Goal: Task Accomplishment & Management: Manage account settings

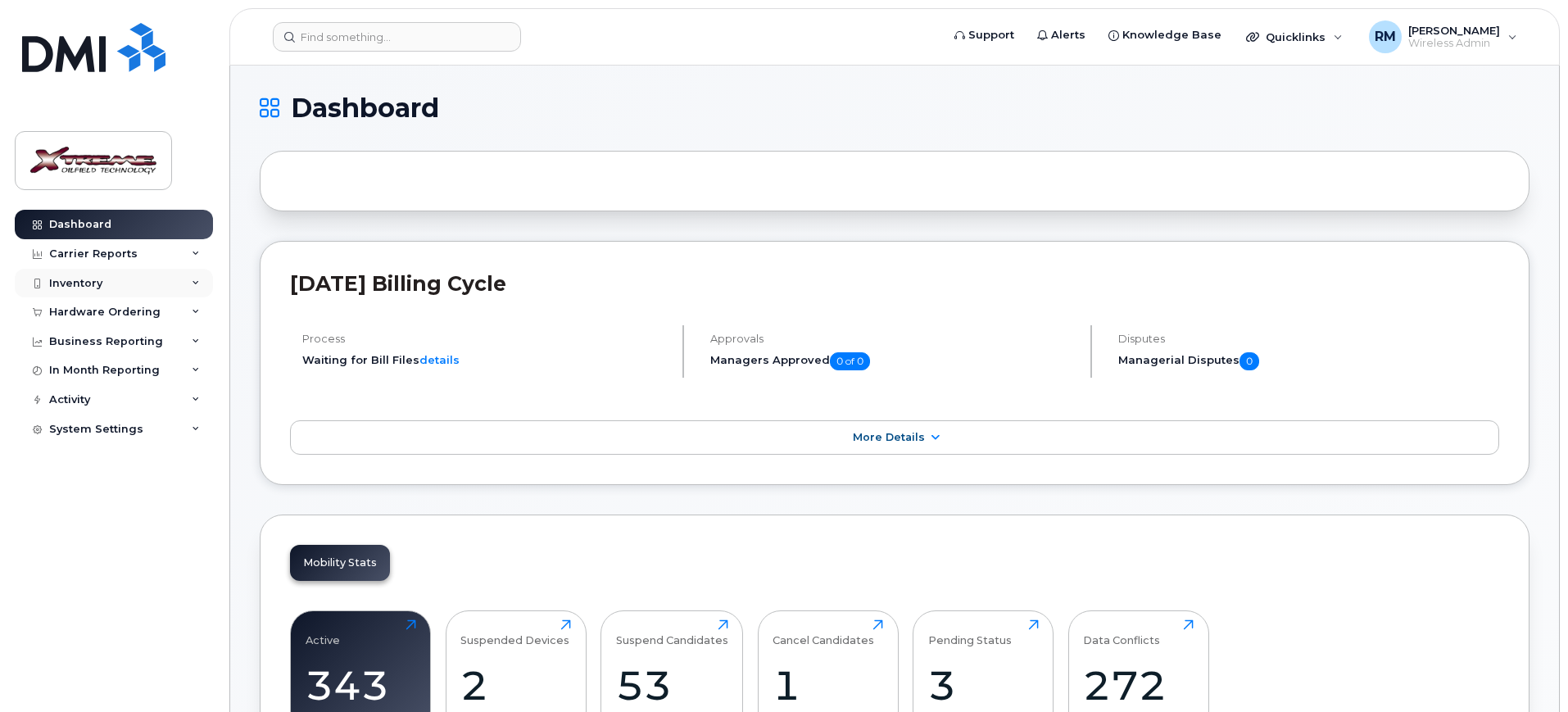
click at [95, 277] on div "Inventory" at bounding box center [76, 283] width 53 height 13
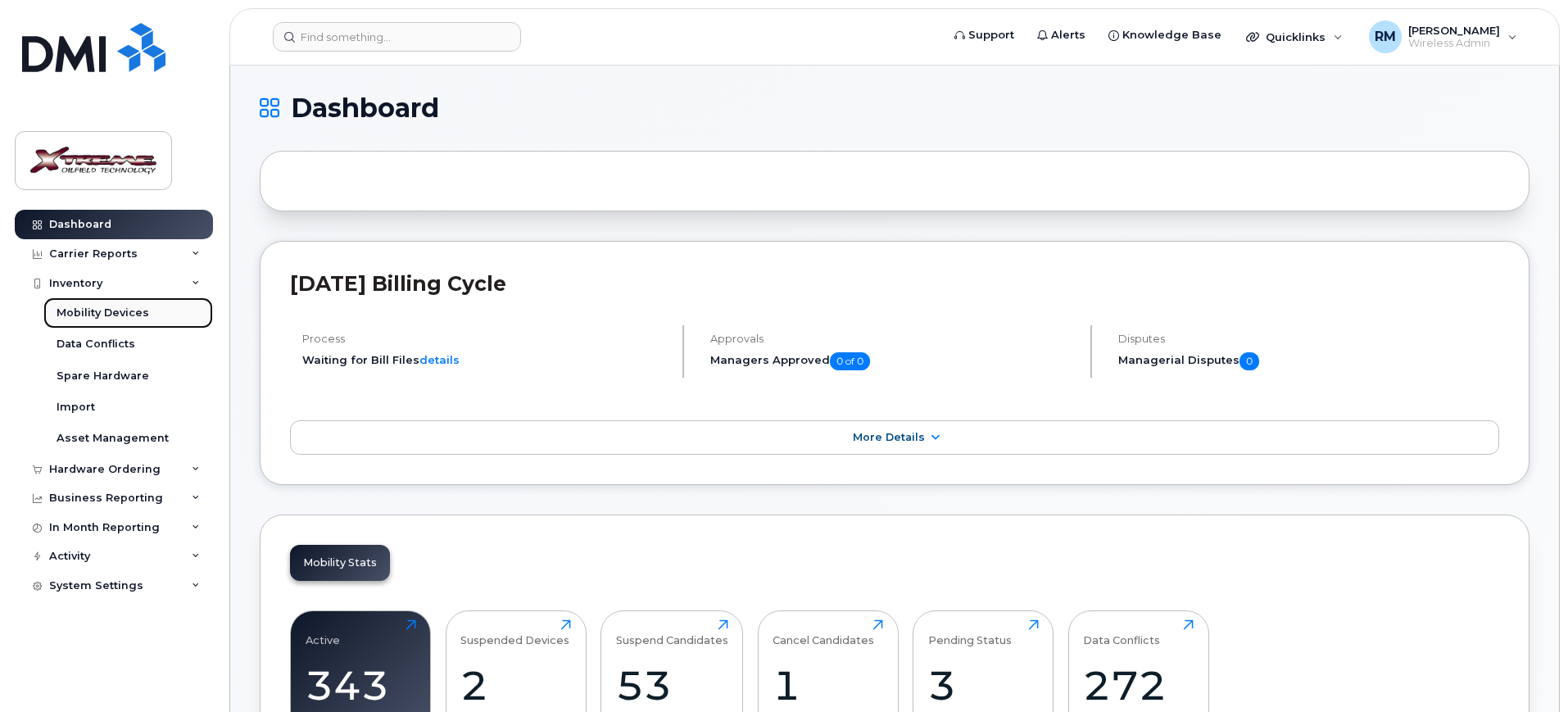
click at [109, 312] on div "Mobility Devices" at bounding box center [102, 313] width 93 height 15
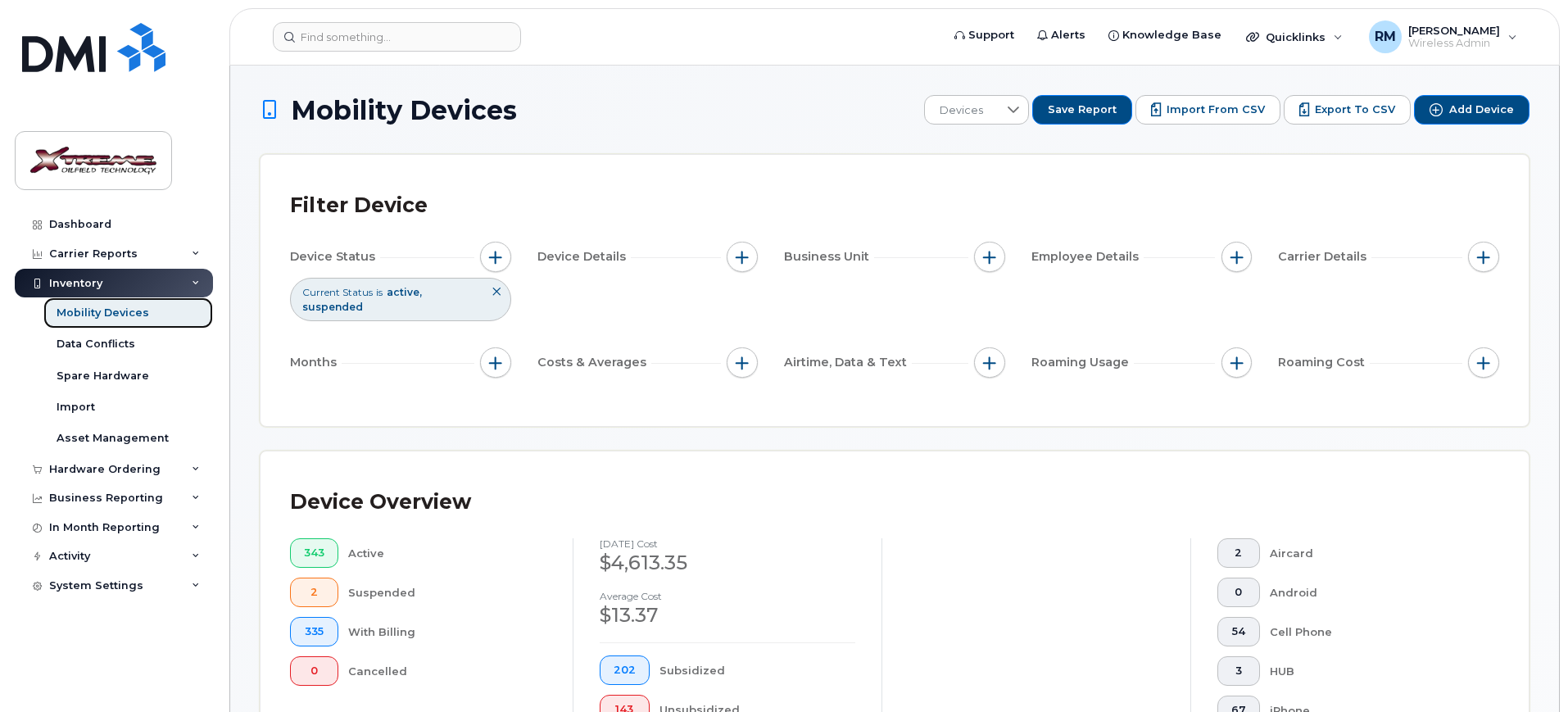
scroll to position [414, 0]
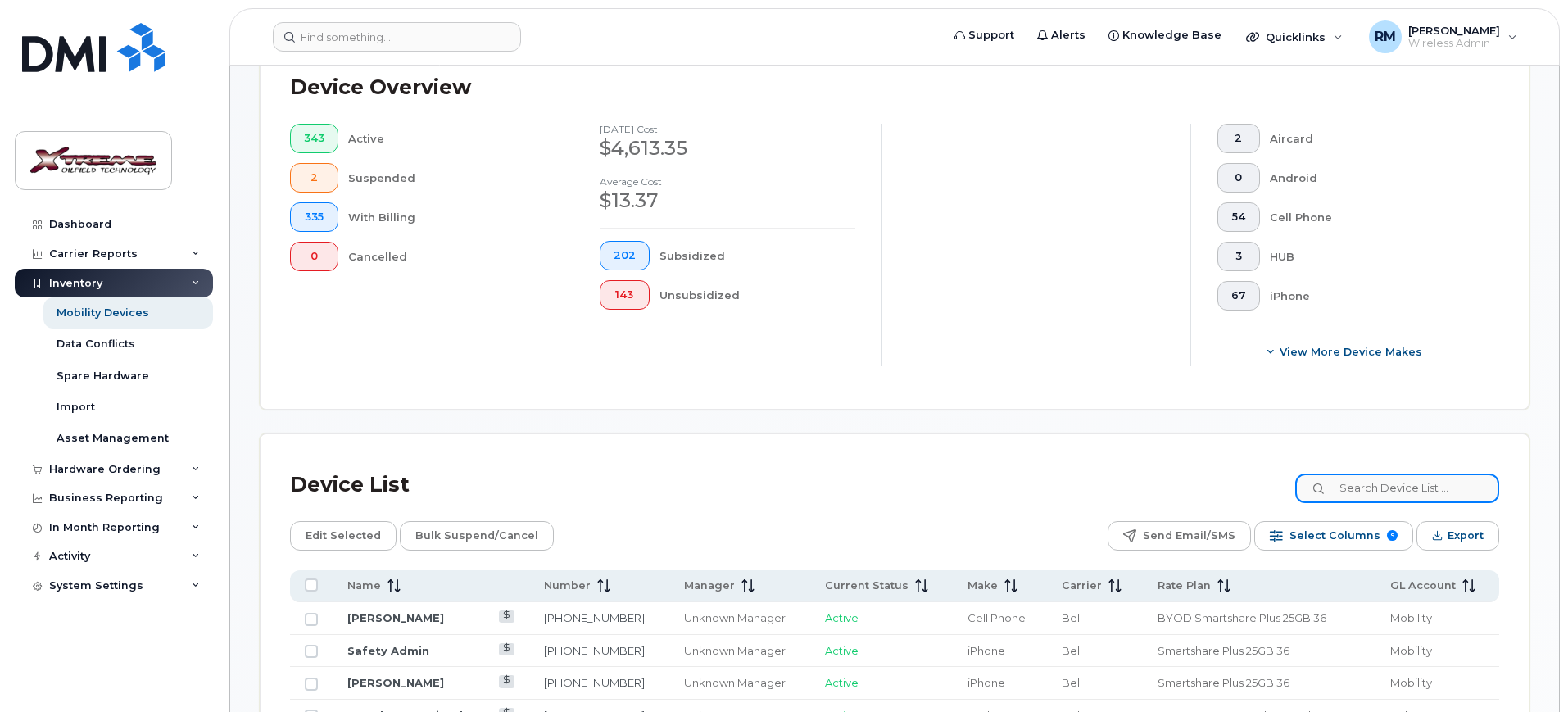
click at [1380, 473] on input at bounding box center [1397, 488] width 204 height 30
type input "0446"
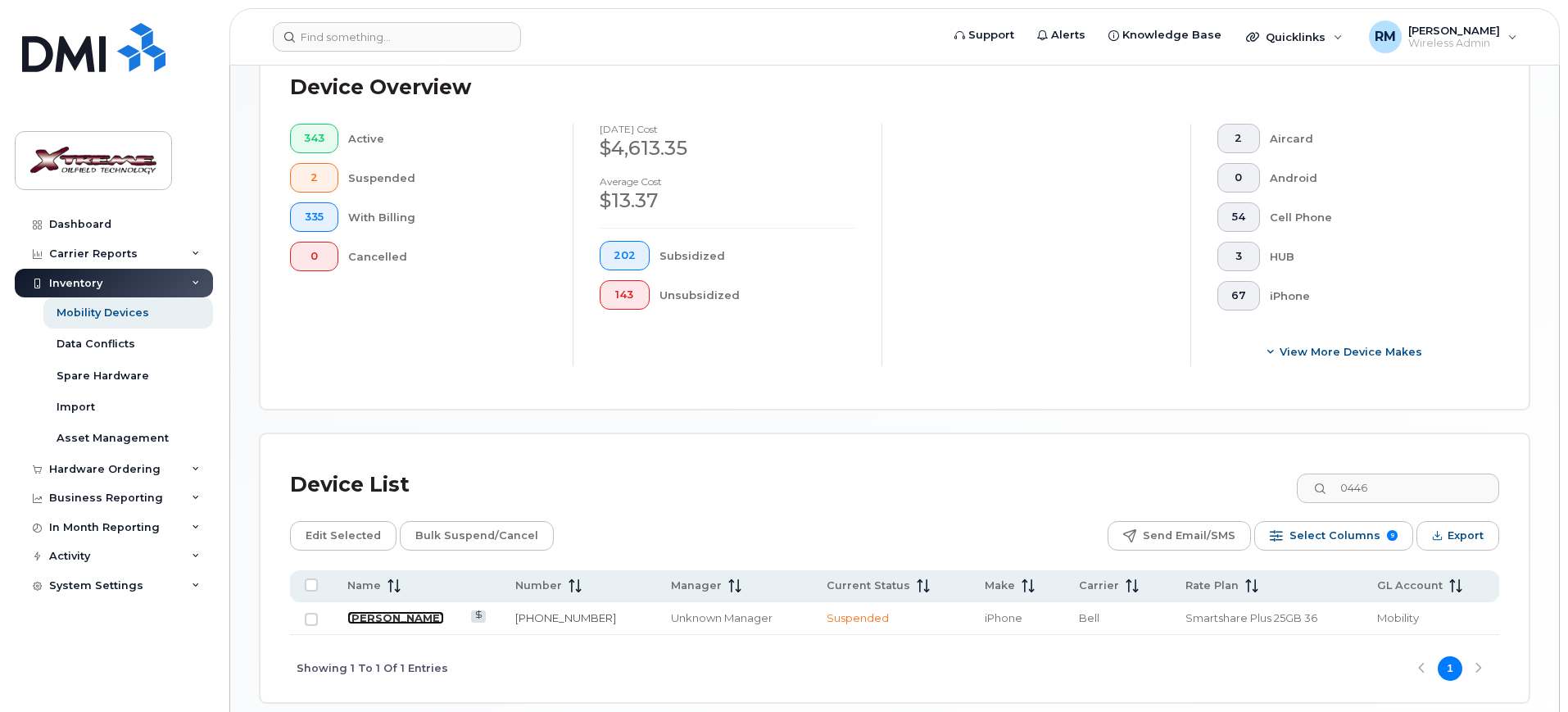
click at [429, 612] on link "[PERSON_NAME]" at bounding box center [395, 618] width 96 height 13
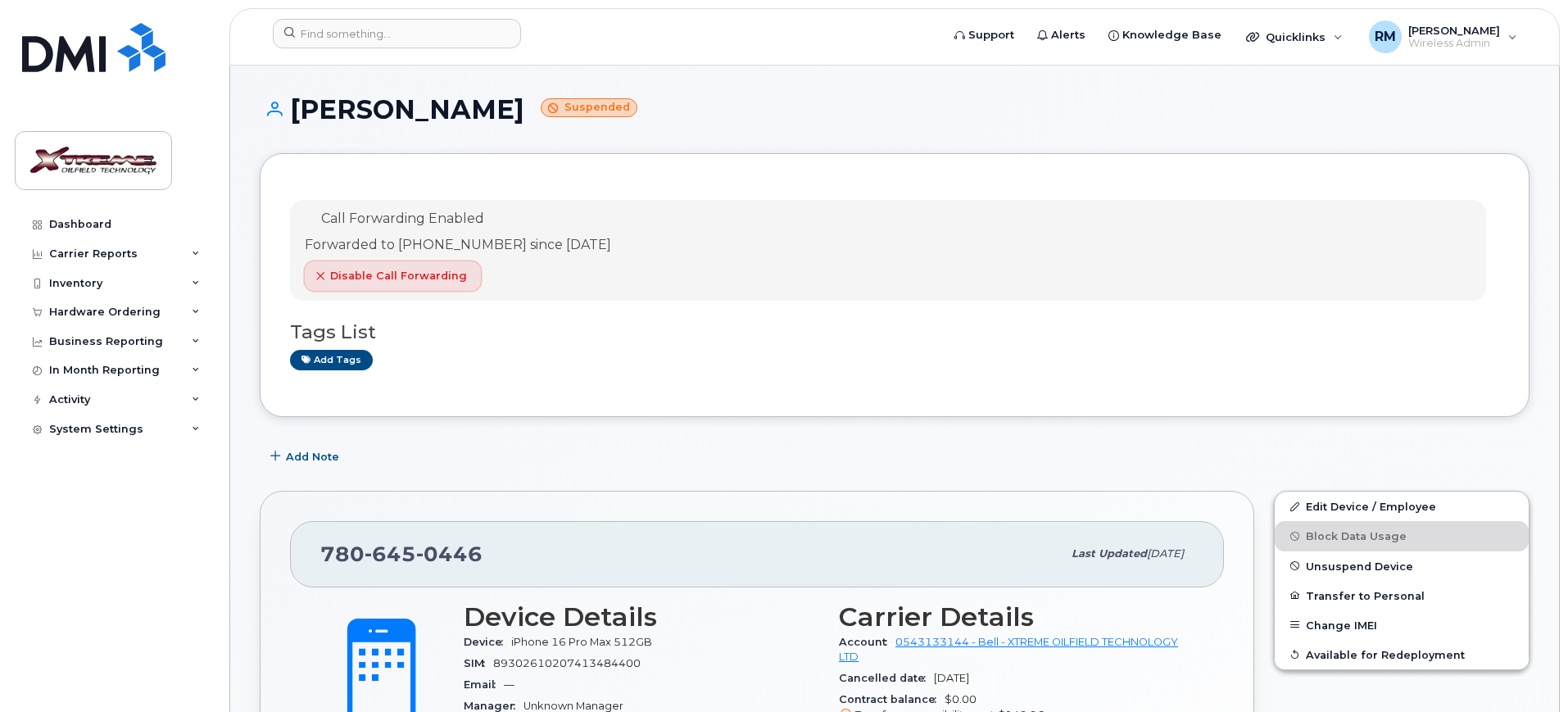
click at [313, 278] on span "button" at bounding box center [321, 276] width 15 height 15
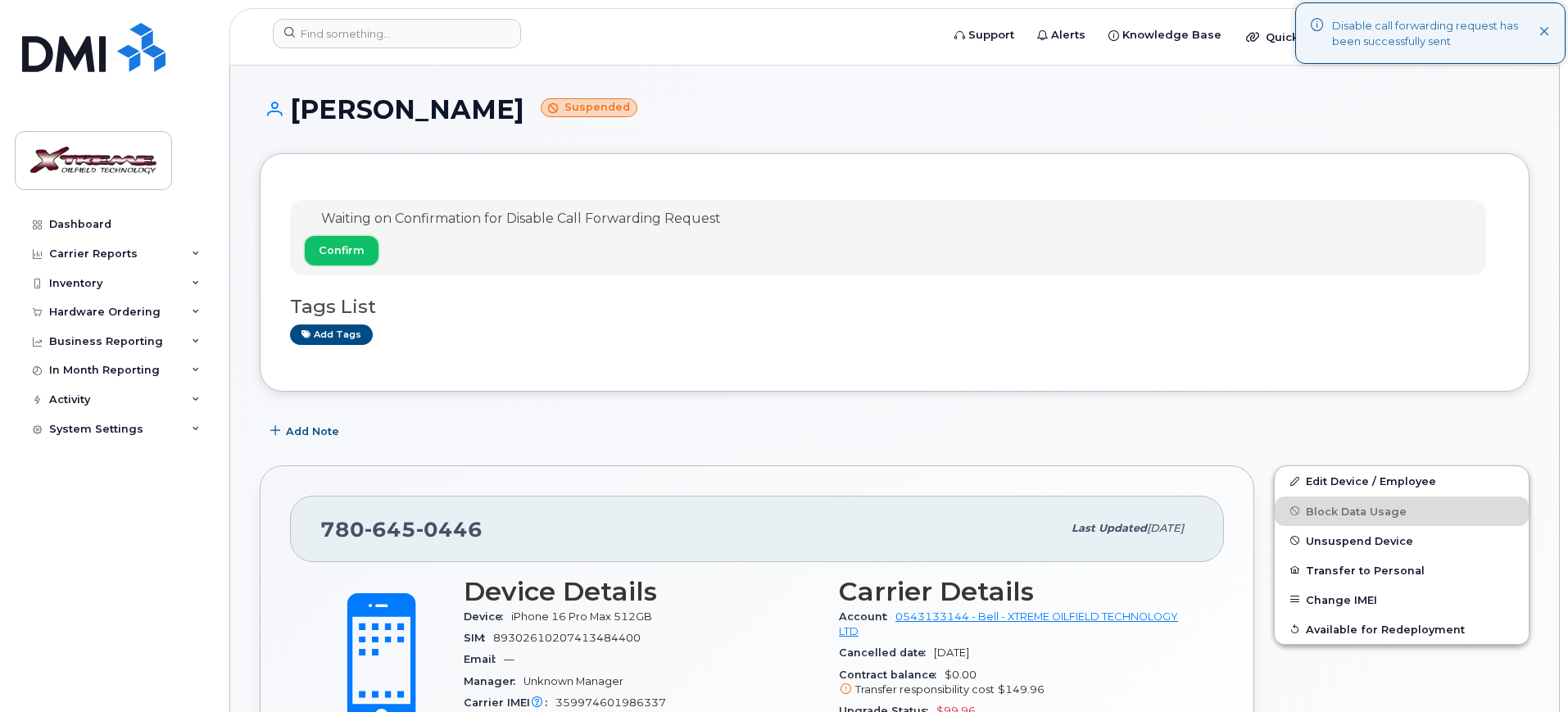
click at [357, 258] on button "Confirm" at bounding box center [341, 251] width 74 height 30
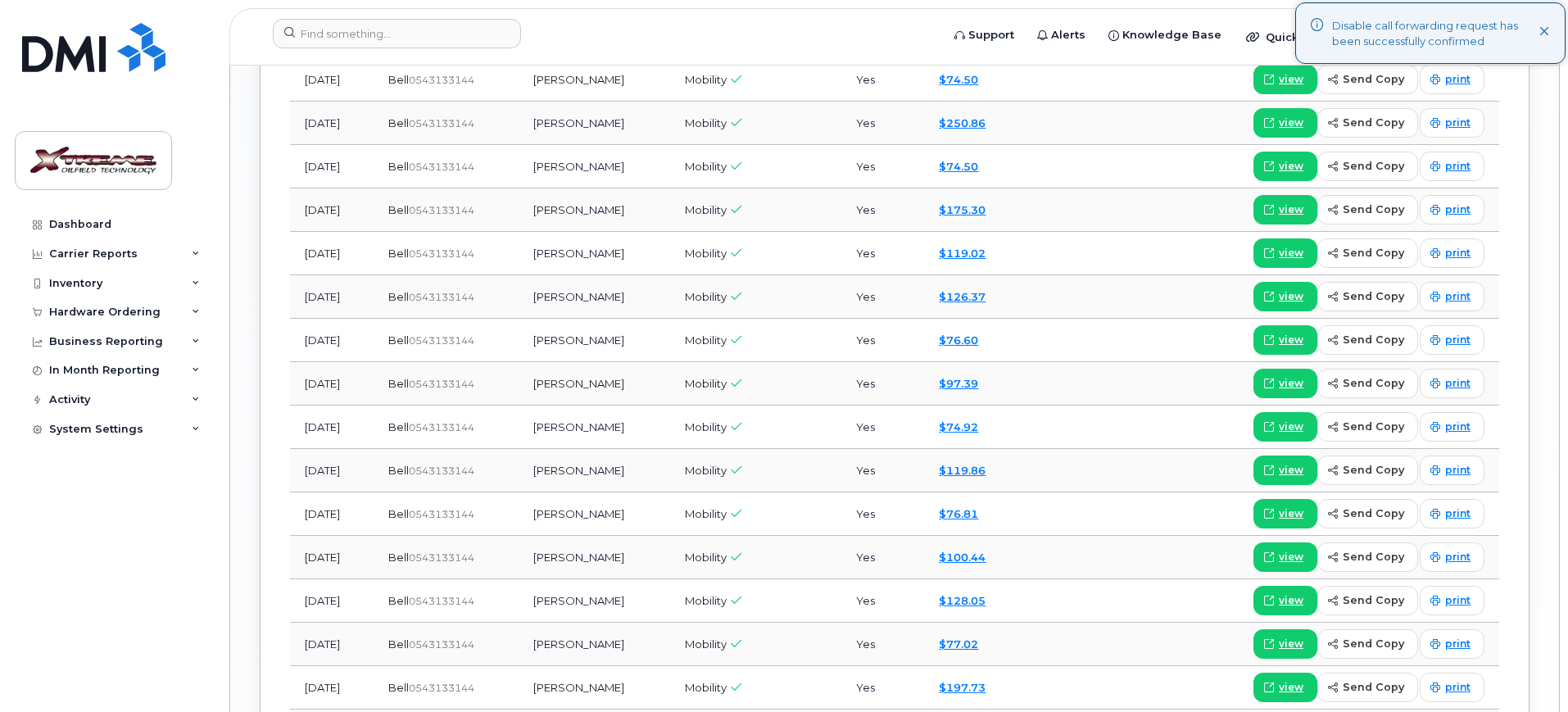
scroll to position [1775, 0]
